Goal: Task Accomplishment & Management: Complete application form

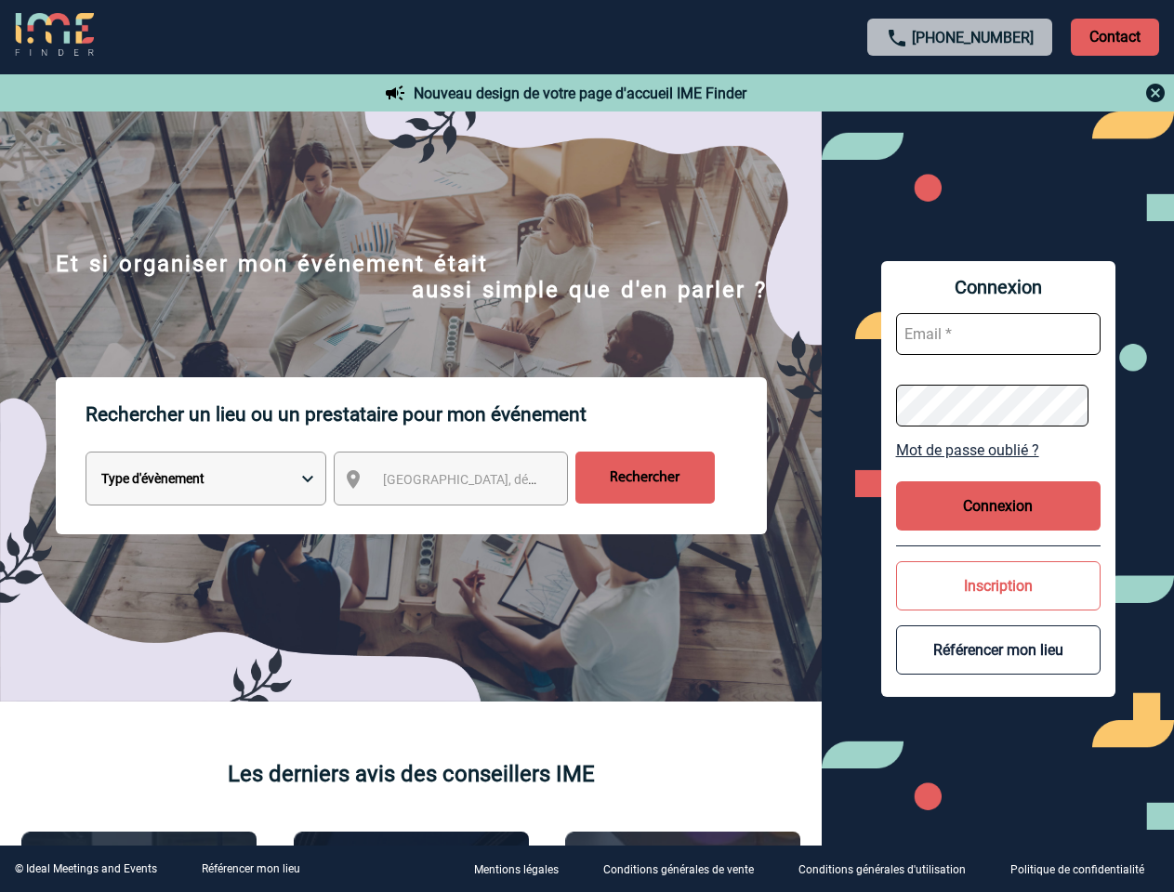
click at [587, 446] on p "Rechercher un lieu ou un prestataire pour mon événement" at bounding box center [426, 414] width 681 height 74
click at [1115, 36] on p "Contact" at bounding box center [1115, 37] width 88 height 37
click at [960, 93] on div at bounding box center [961, 93] width 414 height 22
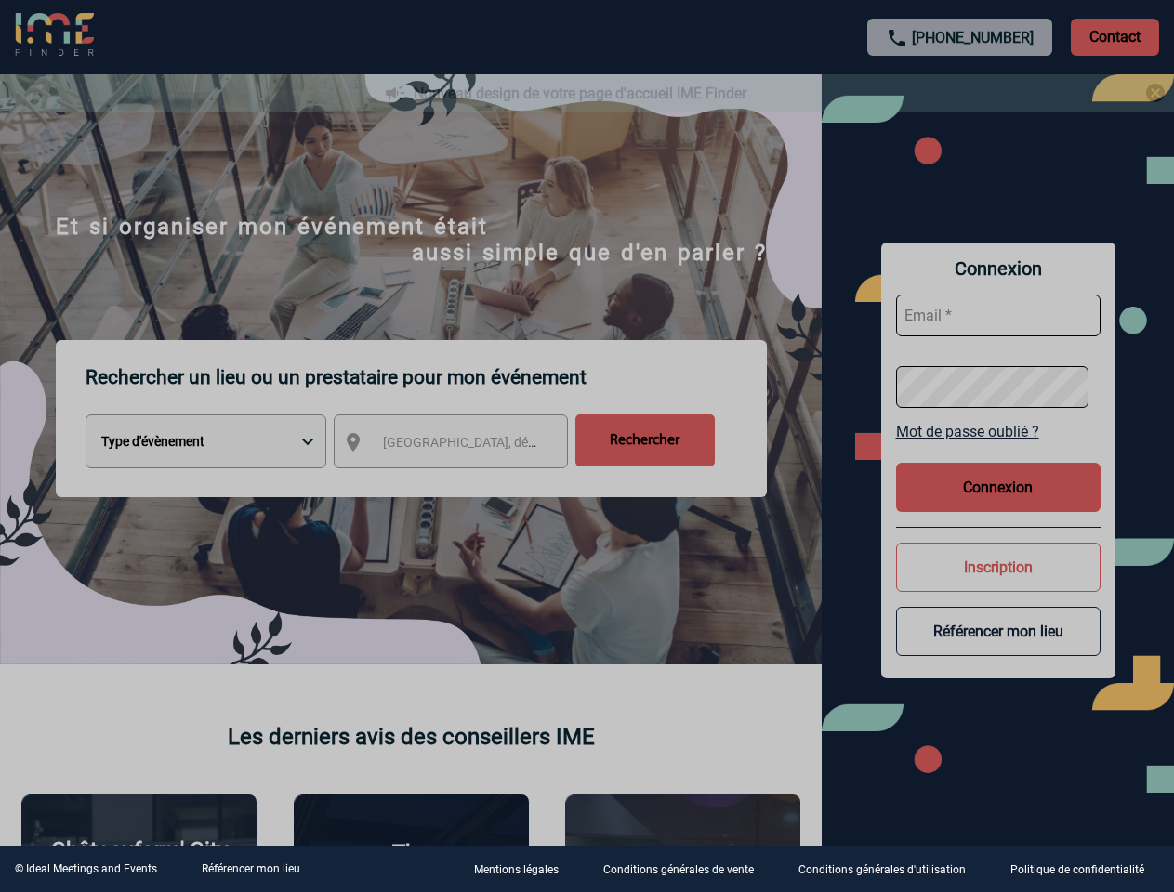
click at [468, 482] on div at bounding box center [587, 446] width 1174 height 892
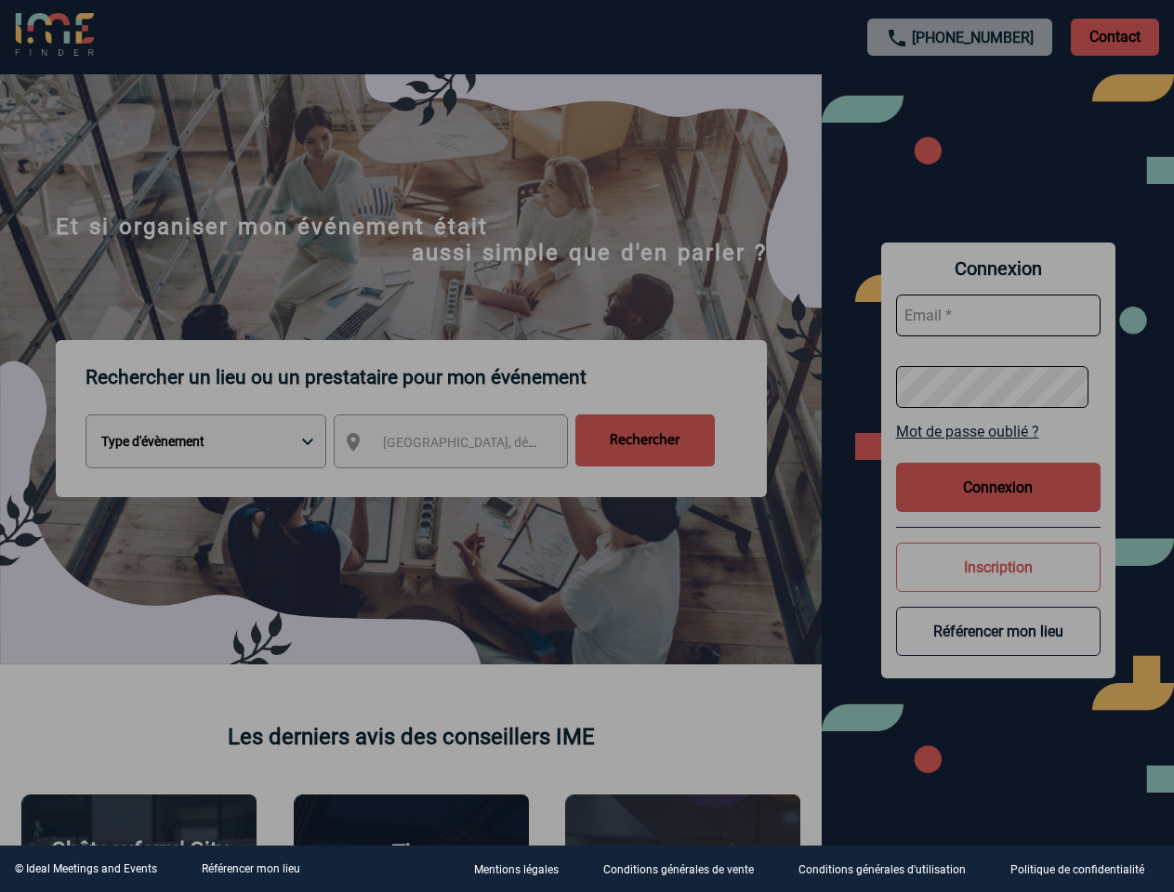
click at [998, 450] on div at bounding box center [587, 446] width 1174 height 892
click at [998, 506] on div at bounding box center [587, 446] width 1174 height 892
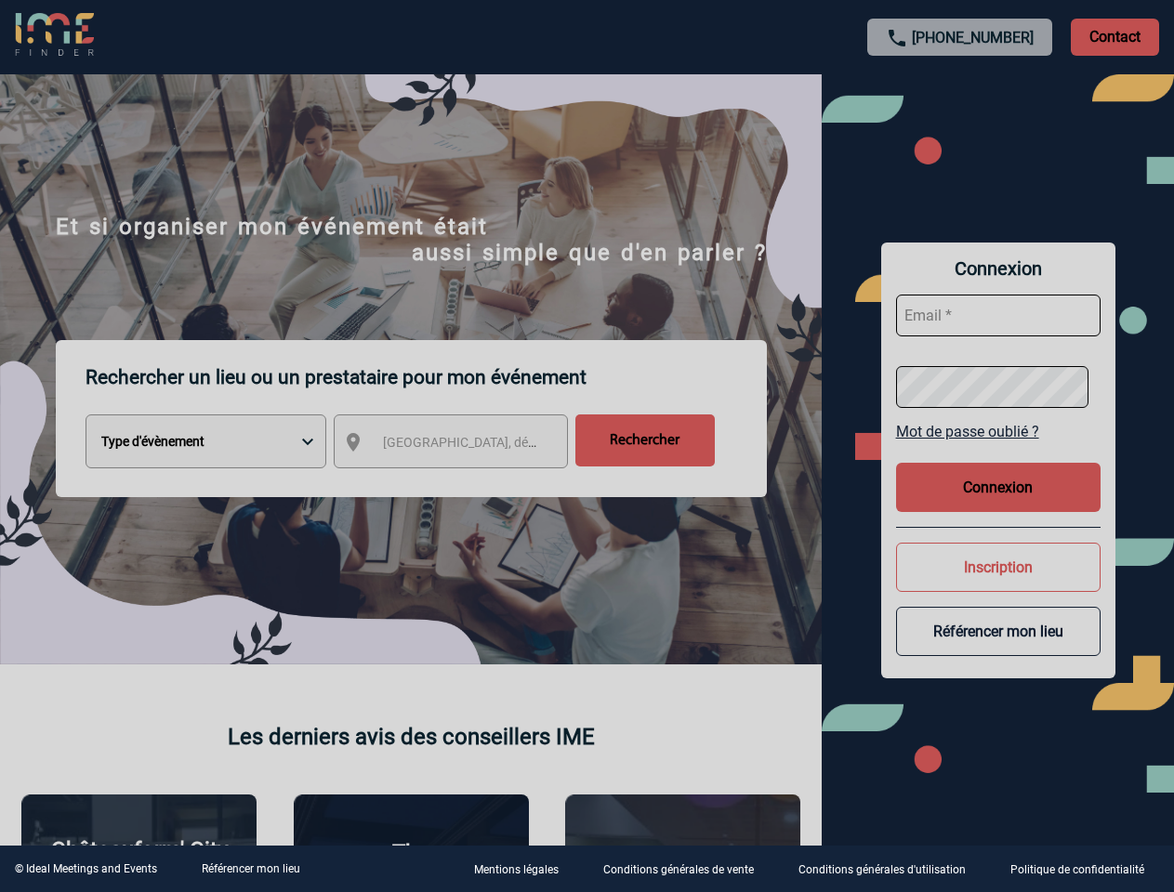
click at [998, 586] on button "Inscription" at bounding box center [998, 567] width 205 height 49
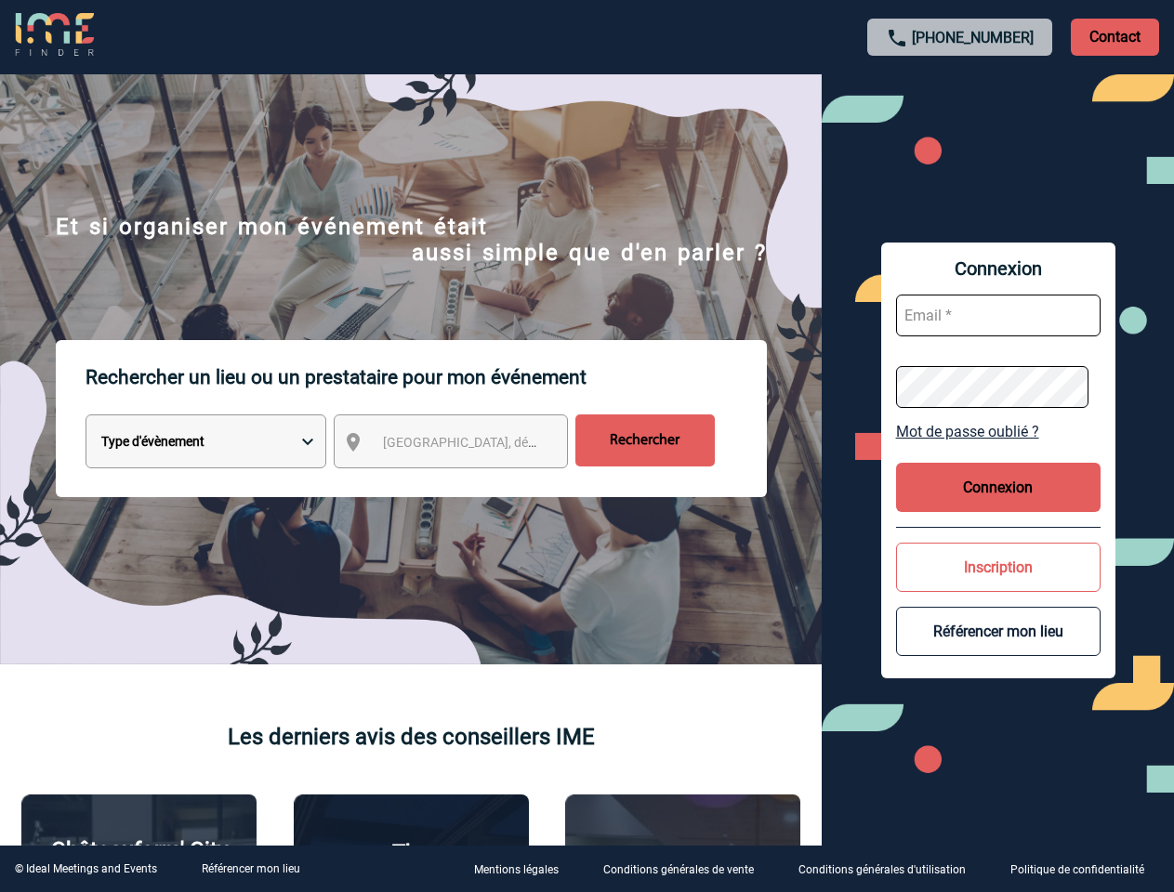
click at [998, 650] on button "Référencer mon lieu" at bounding box center [998, 631] width 205 height 49
click at [250, 869] on link "Référencer mon lieu" at bounding box center [251, 869] width 99 height 13
